Goal: Transaction & Acquisition: Purchase product/service

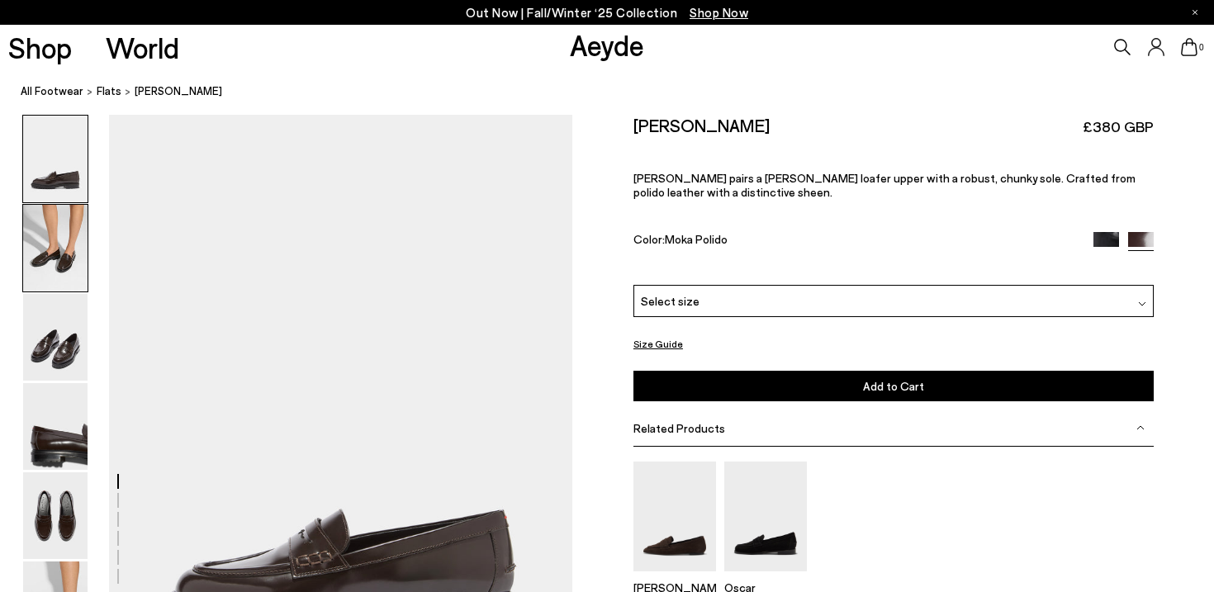
click at [54, 247] on img at bounding box center [55, 248] width 64 height 87
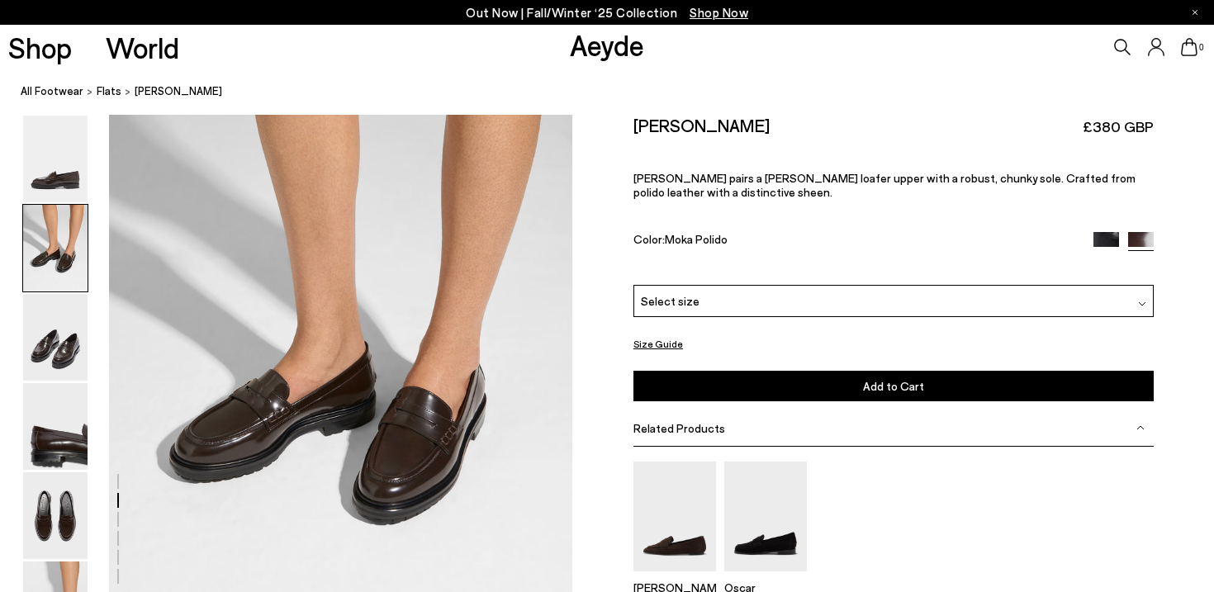
scroll to position [696, 0]
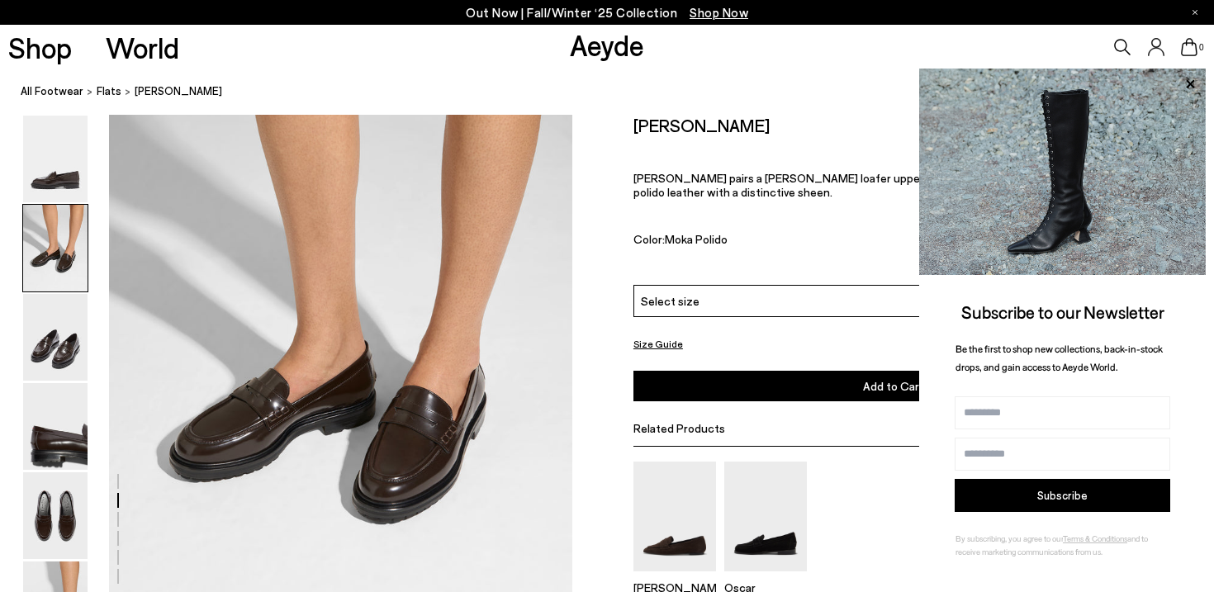
click at [1192, 13] on div "Out Now | Fall/Winter ‘25 Collection Shop Now" at bounding box center [607, 12] width 1214 height 25
click at [1198, 7] on div "Out Now | Fall/Winter ‘25 Collection Shop Now" at bounding box center [607, 12] width 1214 height 25
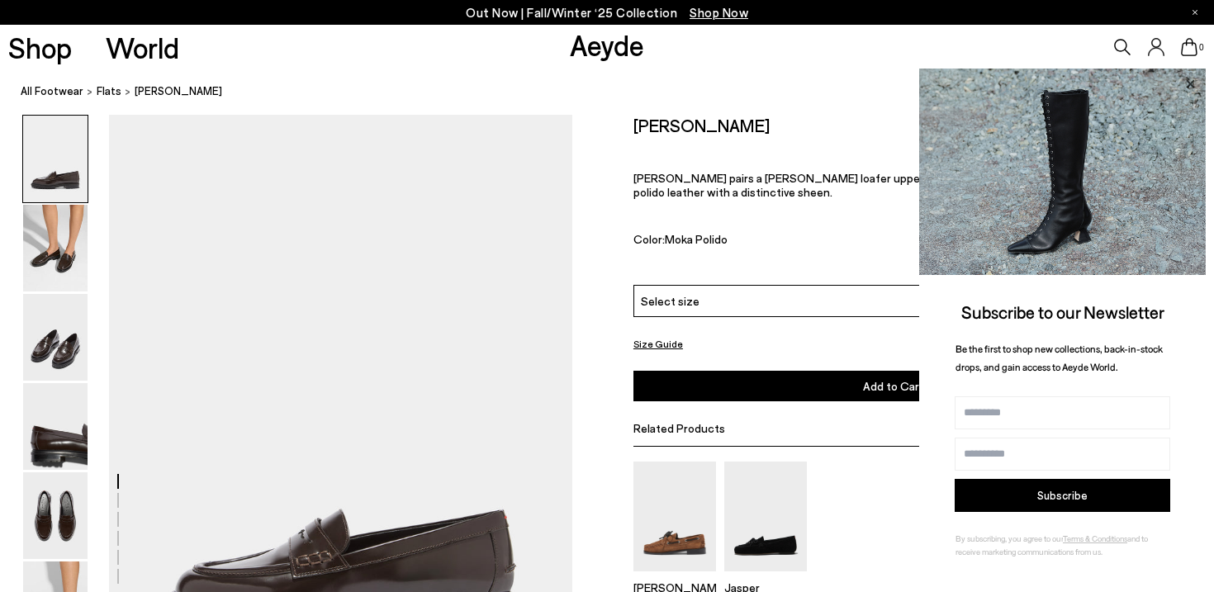
click at [1193, 88] on icon at bounding box center [1189, 84] width 21 height 21
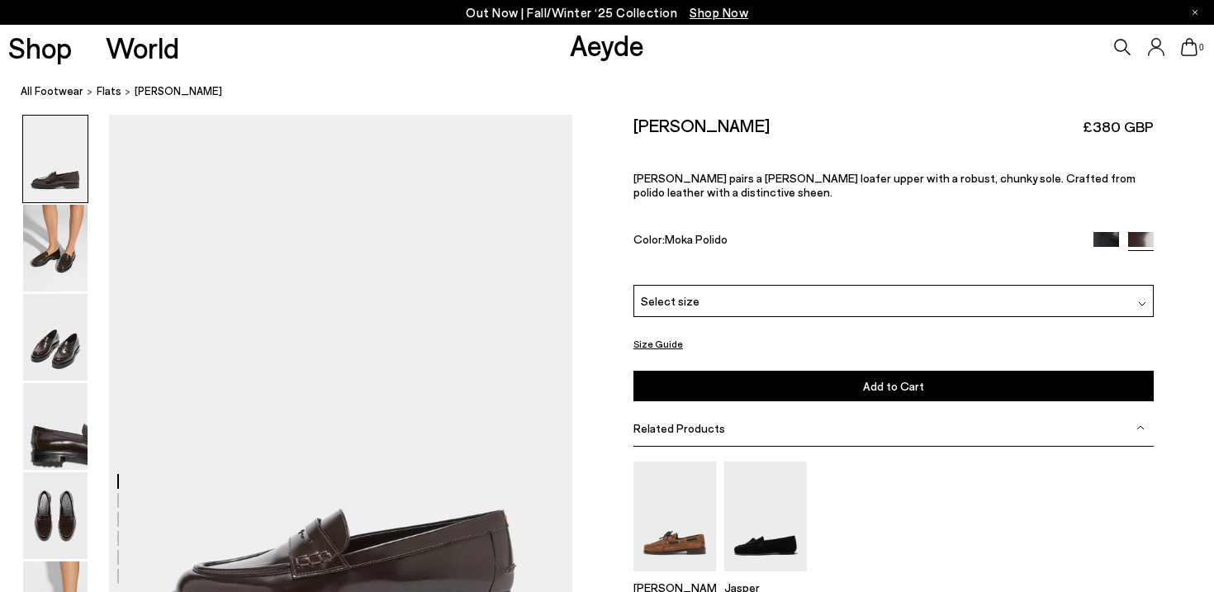
click at [744, 325] on div "Please Select a Color Moka Polido Black Polido Moka Polido Select size 36 - Onl…" at bounding box center [893, 343] width 520 height 117
click at [743, 312] on div "Select size" at bounding box center [893, 301] width 520 height 32
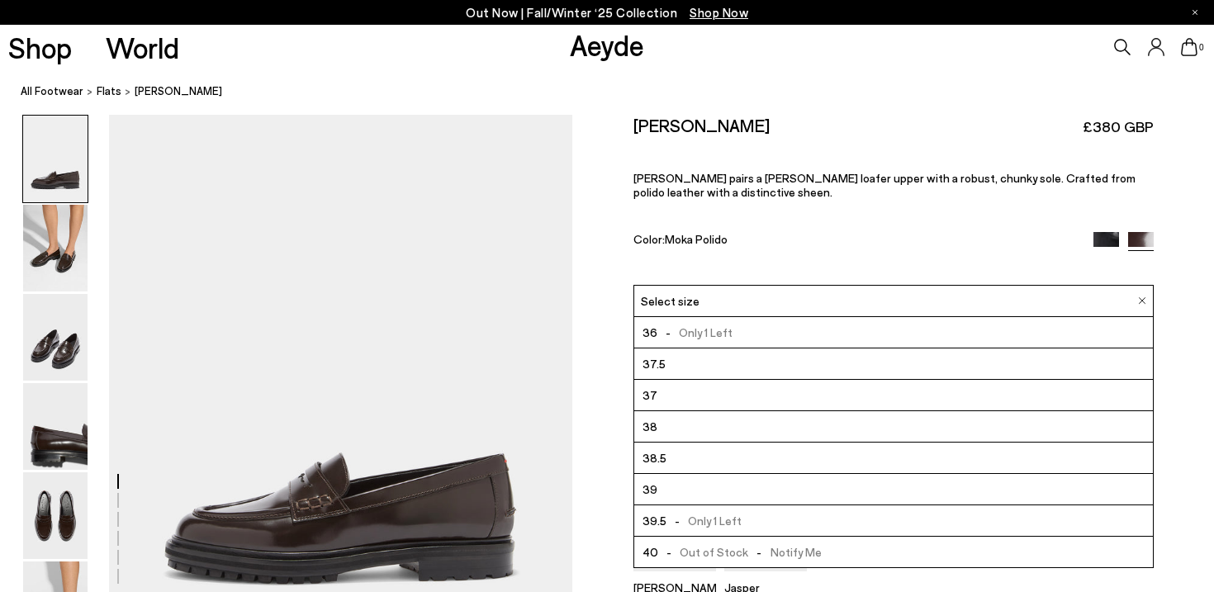
scroll to position [90, 0]
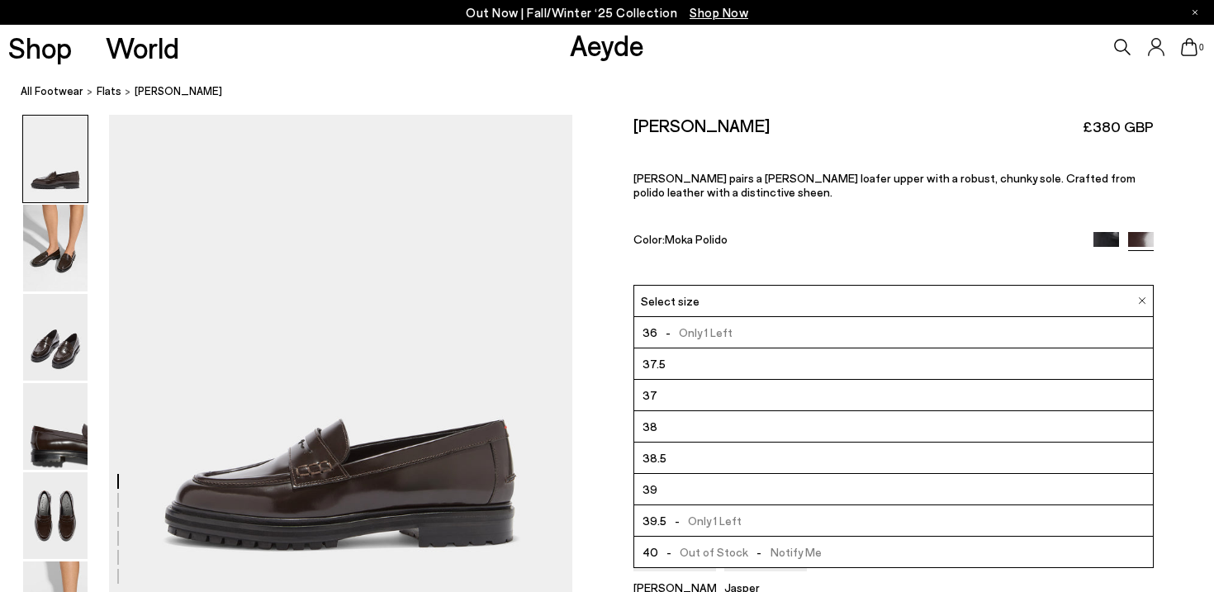
click at [715, 467] on li "38.5" at bounding box center [893, 458] width 519 height 31
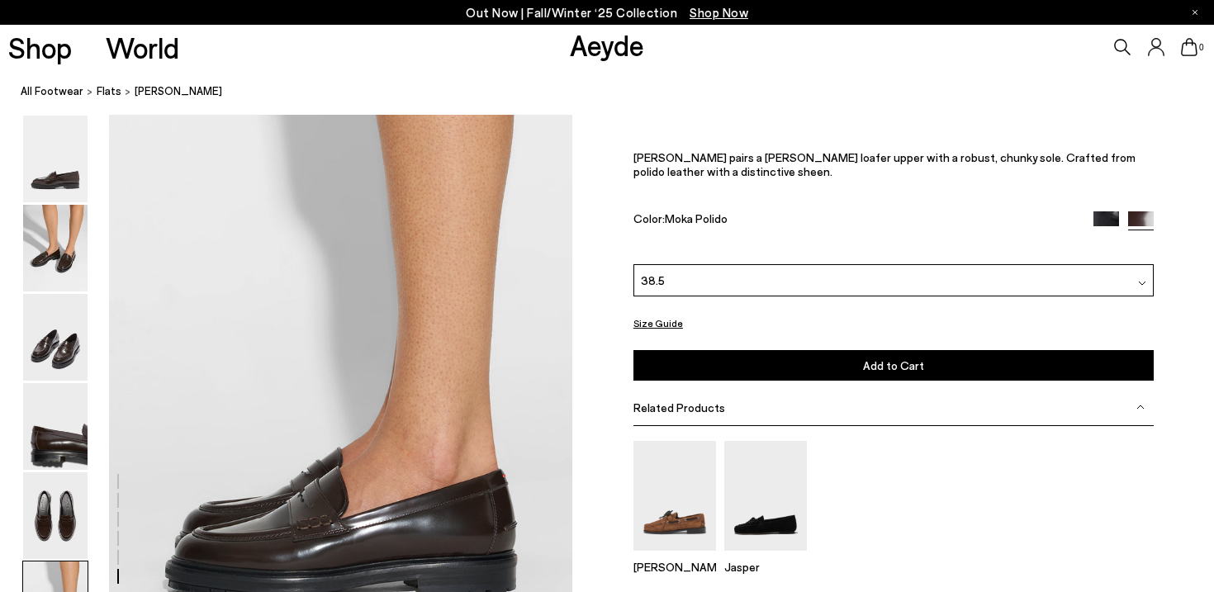
scroll to position [3309, 0]
